Goal: Navigation & Orientation: Find specific page/section

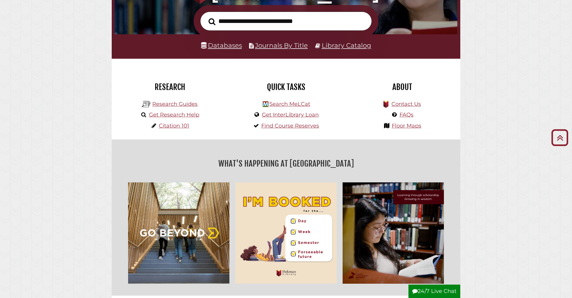
scroll to position [109, 0]
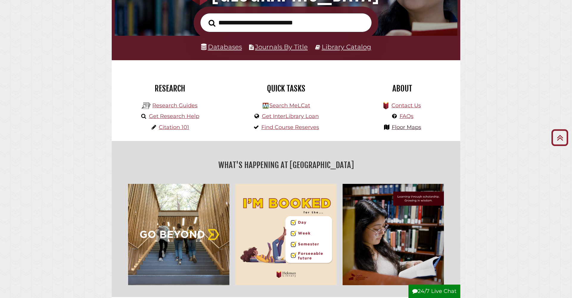
click at [404, 126] on link "Floor Maps" at bounding box center [407, 127] width 30 height 7
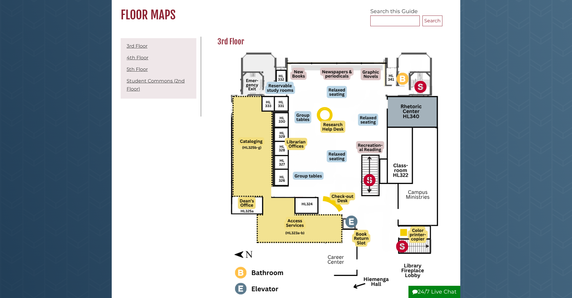
scroll to position [52, 0]
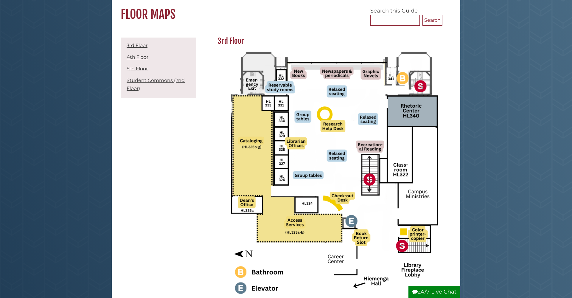
click at [144, 84] on li "Student Commons (2nd Floor)" at bounding box center [158, 84] width 73 height 18
click at [143, 80] on link "Student Commons (2nd Floor)" at bounding box center [156, 85] width 58 height 14
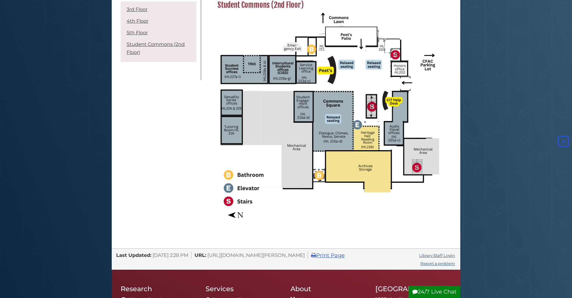
scroll to position [968, 0]
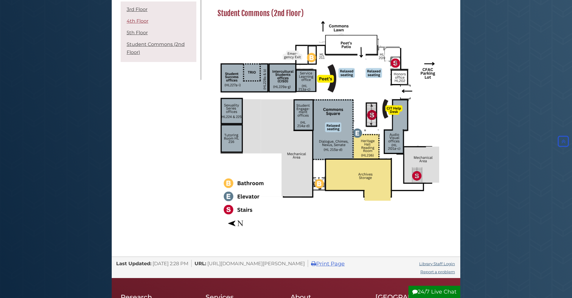
click at [133, 21] on link "4th Floor" at bounding box center [138, 21] width 22 height 6
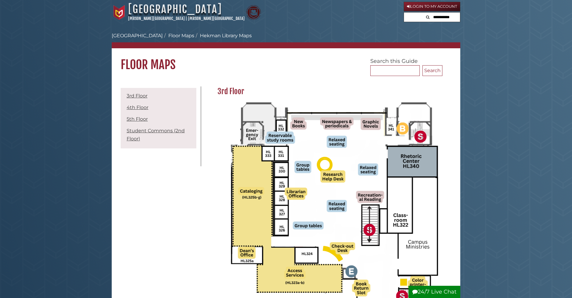
scroll to position [2, 0]
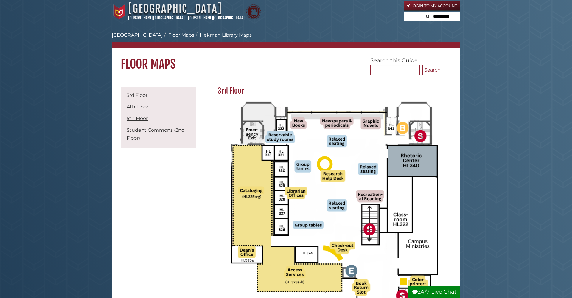
click at [139, 11] on link "[GEOGRAPHIC_DATA]" at bounding box center [175, 8] width 94 height 13
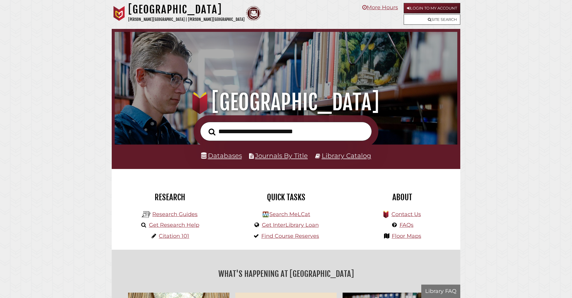
scroll to position [113, 340]
